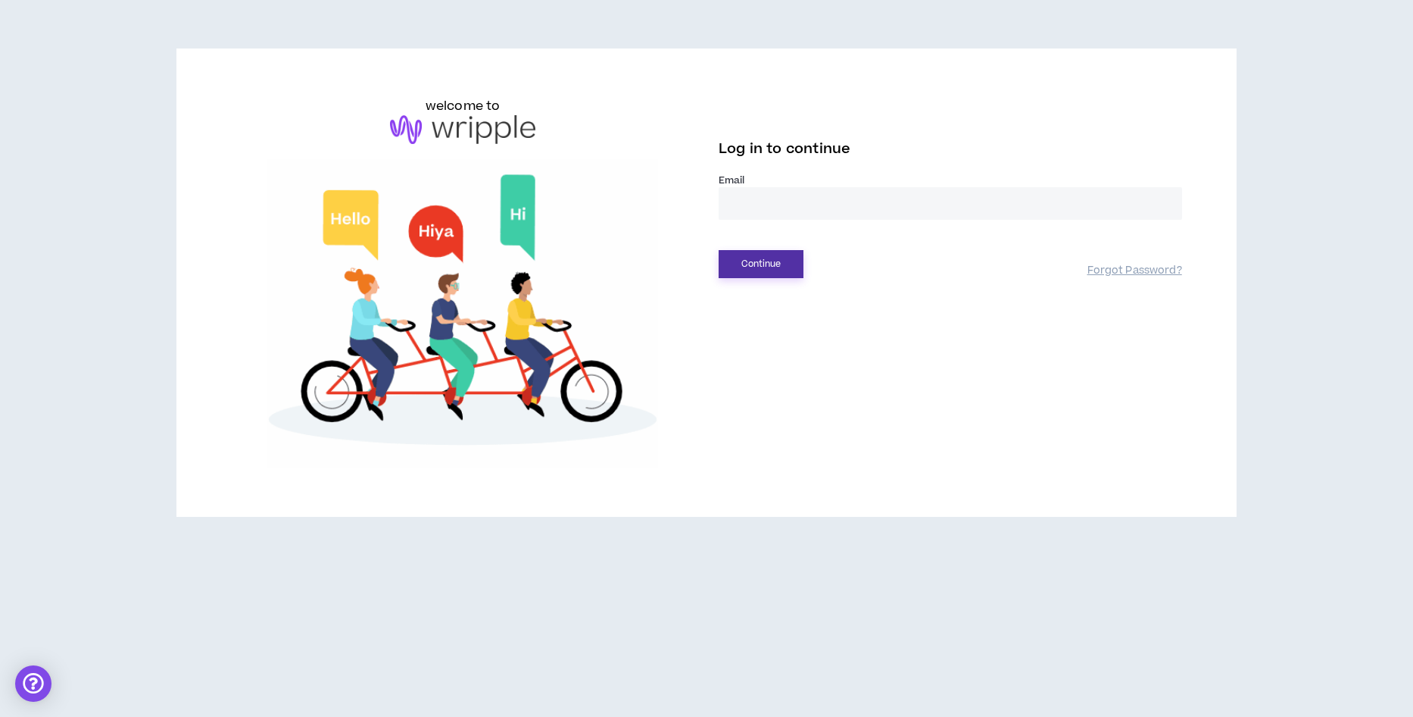
click at [756, 264] on button "Continue" at bounding box center [761, 264] width 85 height 28
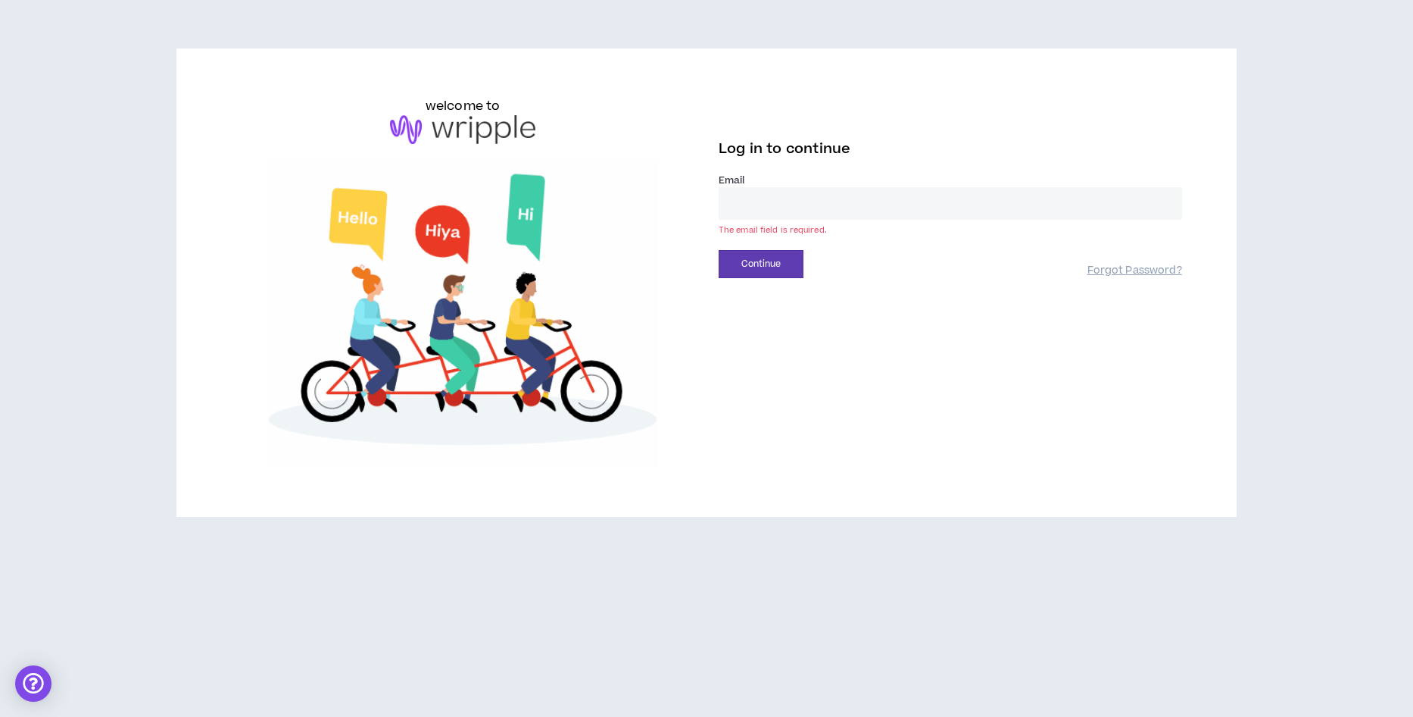
click at [754, 209] on input "email" at bounding box center [951, 203] width 464 height 33
type input "**********"
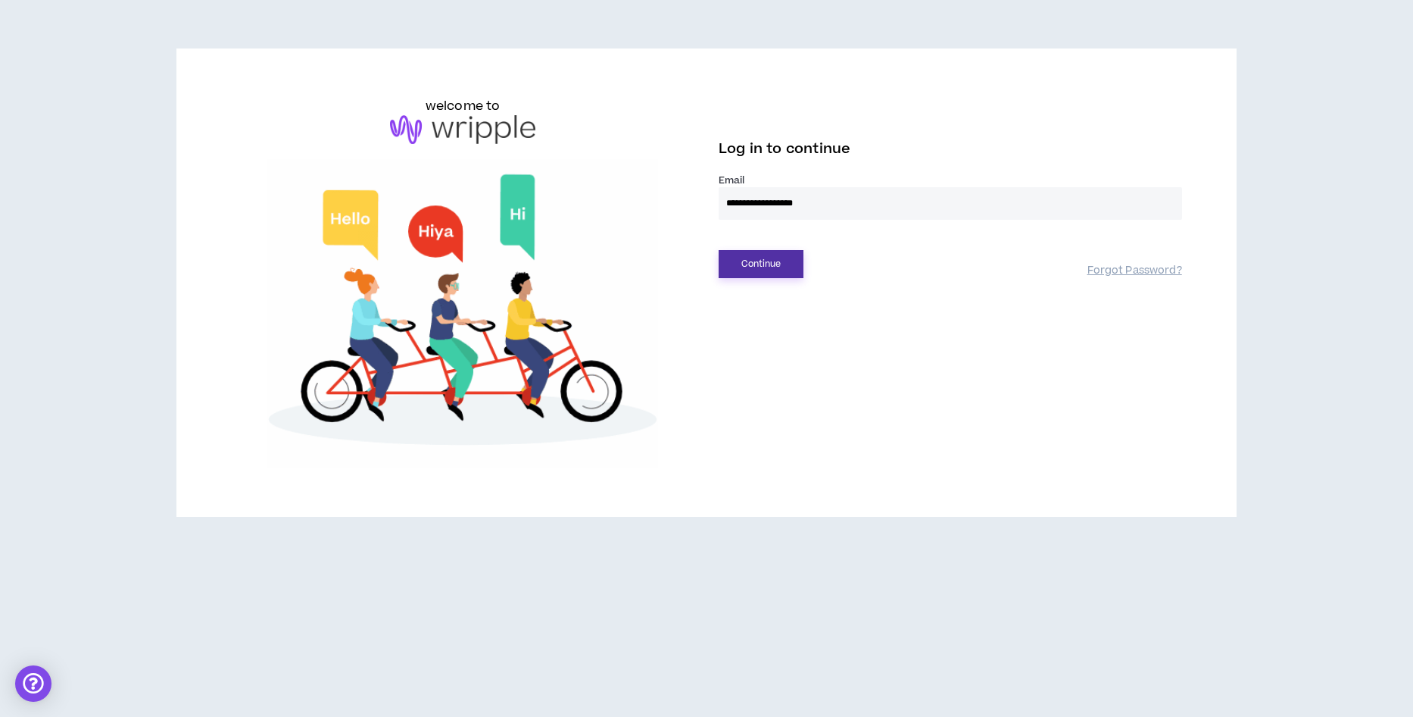
click at [770, 260] on button "Continue" at bounding box center [761, 264] width 85 height 28
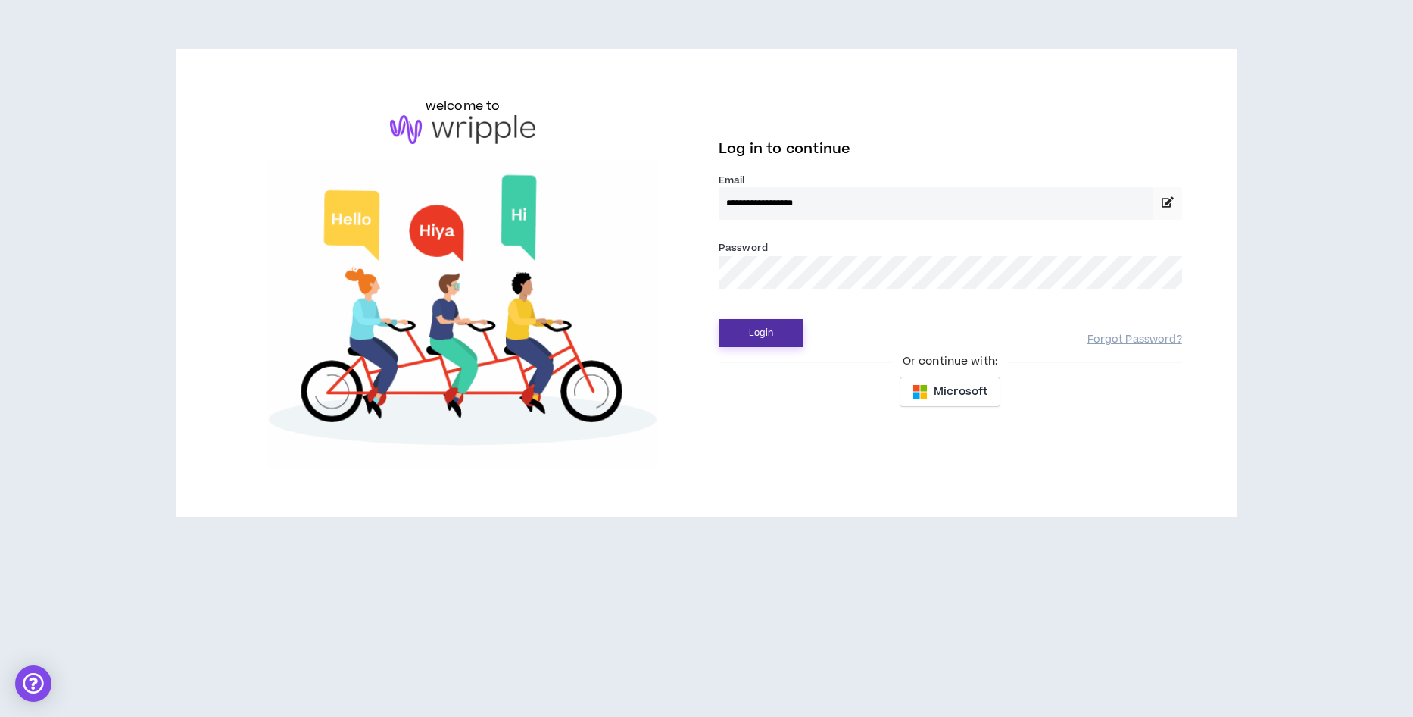
click at [759, 339] on button "Login" at bounding box center [761, 333] width 85 height 28
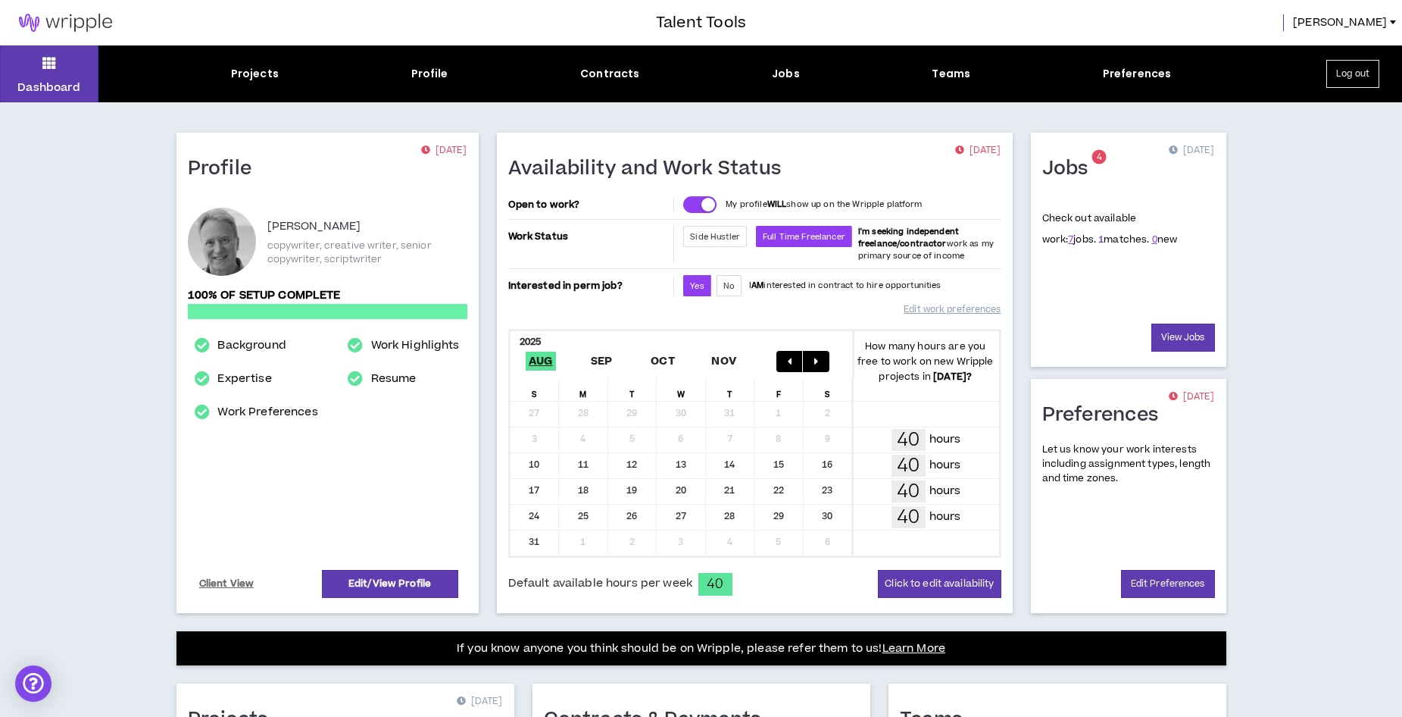
click at [1098, 239] on link "1" at bounding box center [1100, 240] width 5 height 14
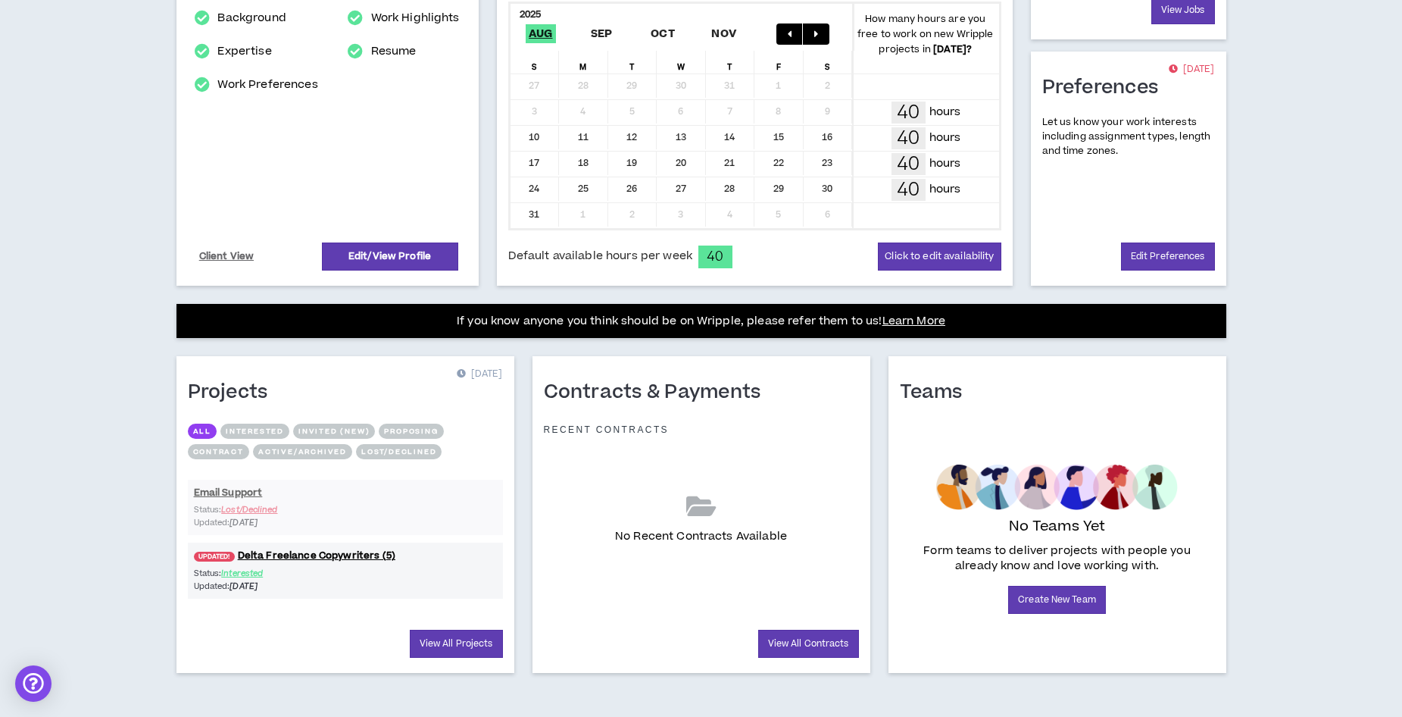
scroll to position [332, 0]
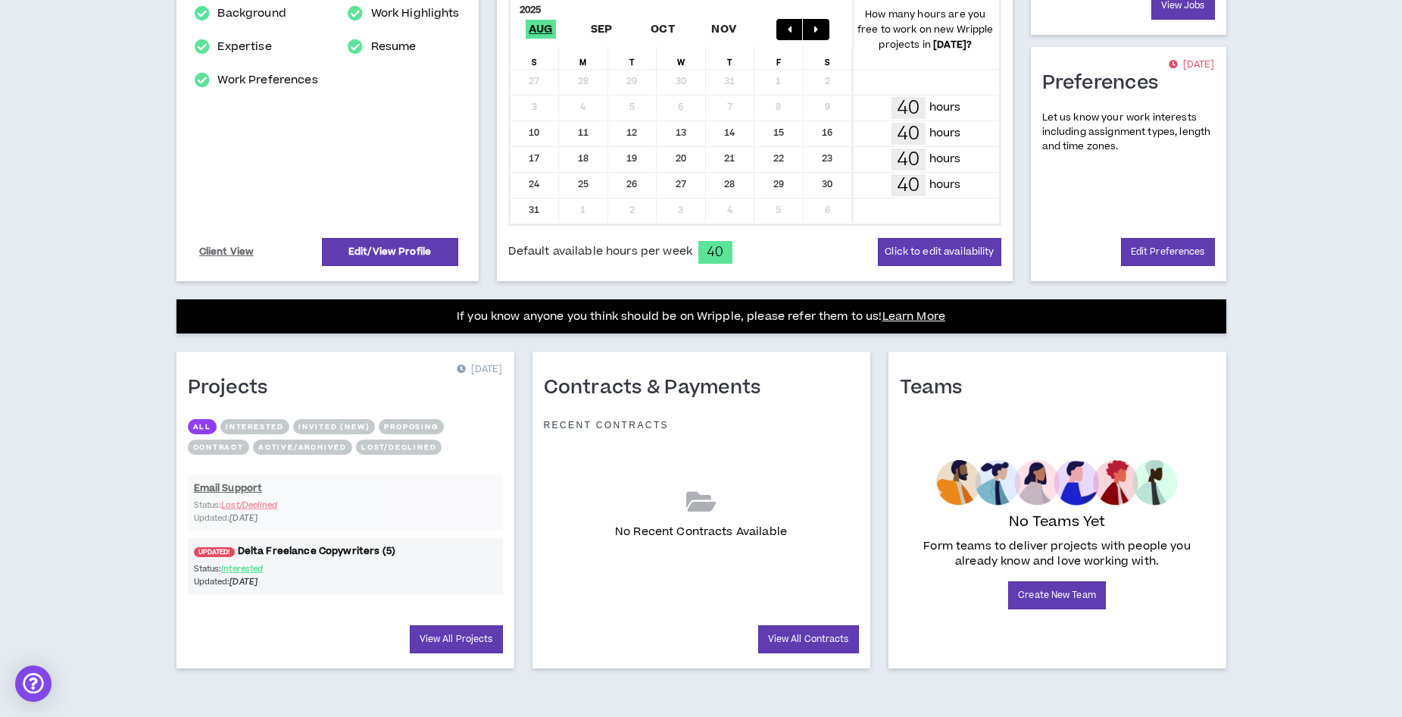
click at [351, 547] on link "UPDATED! Delta Freelance Copywriters (5)" at bounding box center [345, 551] width 315 height 14
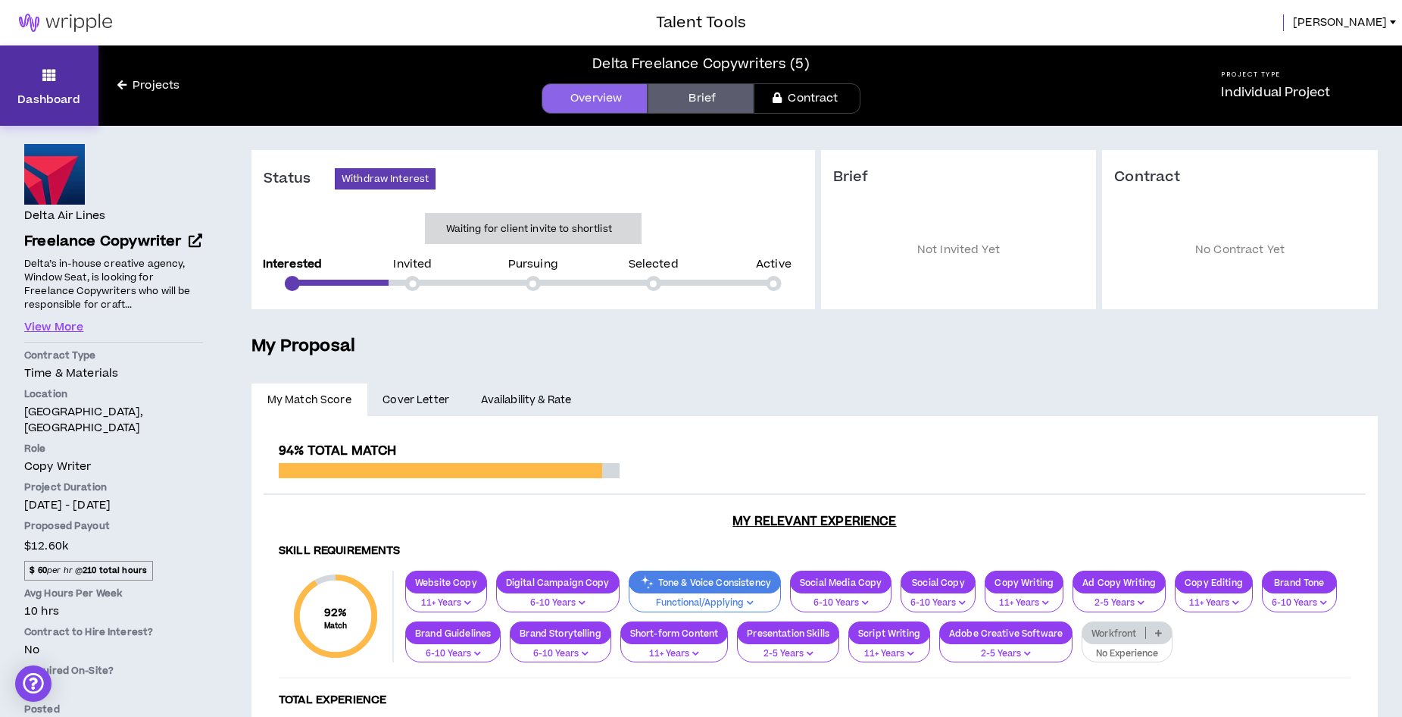
click at [55, 83] on icon at bounding box center [49, 74] width 14 height 21
